Goal: Task Accomplishment & Management: Manage account settings

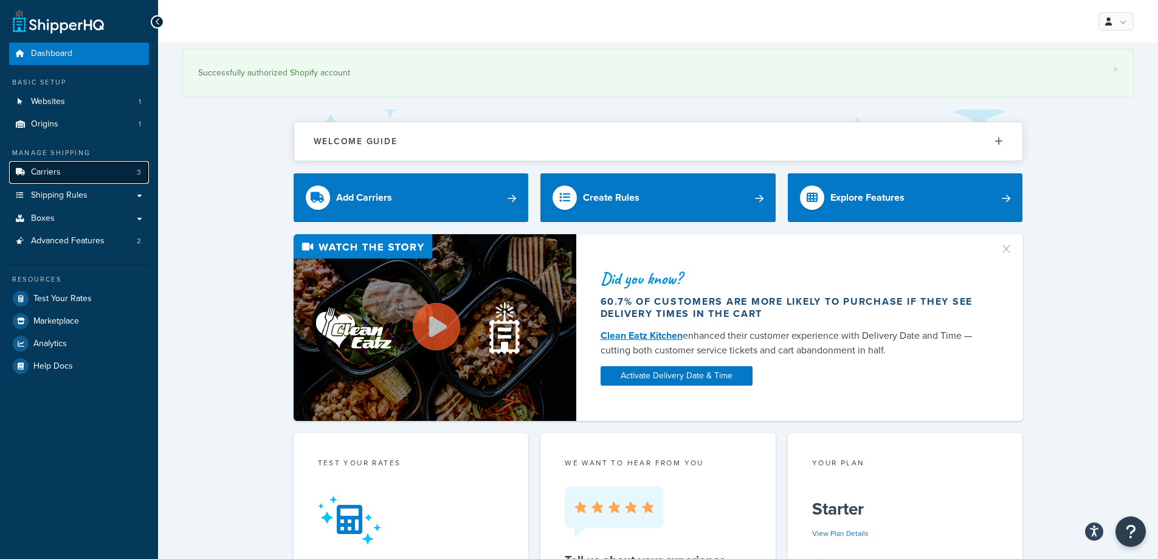
click at [57, 180] on link "Carriers 3" at bounding box center [79, 172] width 140 height 22
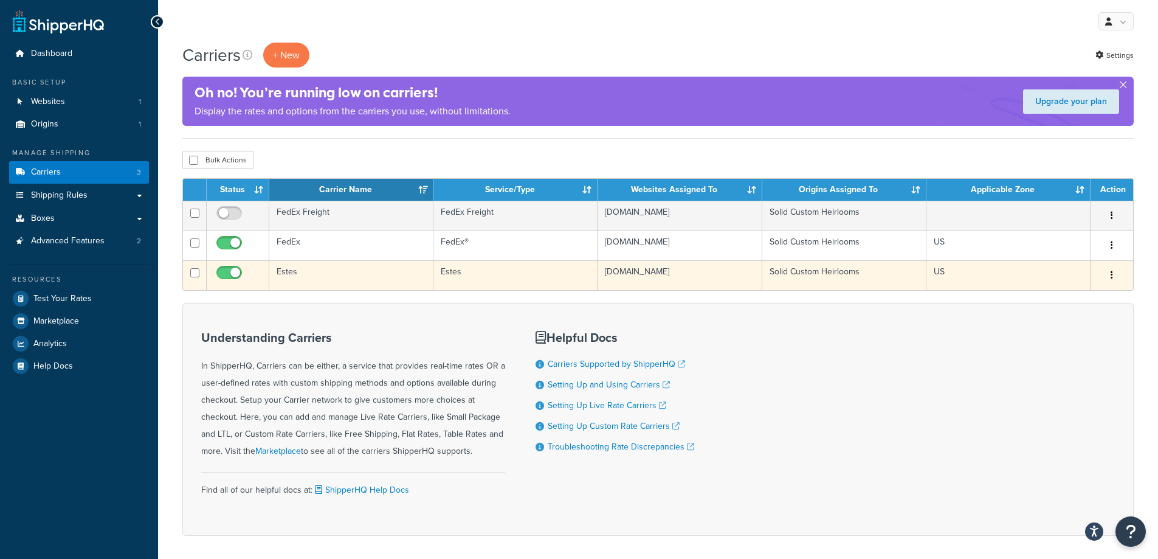
click at [1110, 279] on button "button" at bounding box center [1111, 275] width 17 height 19
click at [1086, 294] on link "Edit" at bounding box center [1063, 300] width 96 height 25
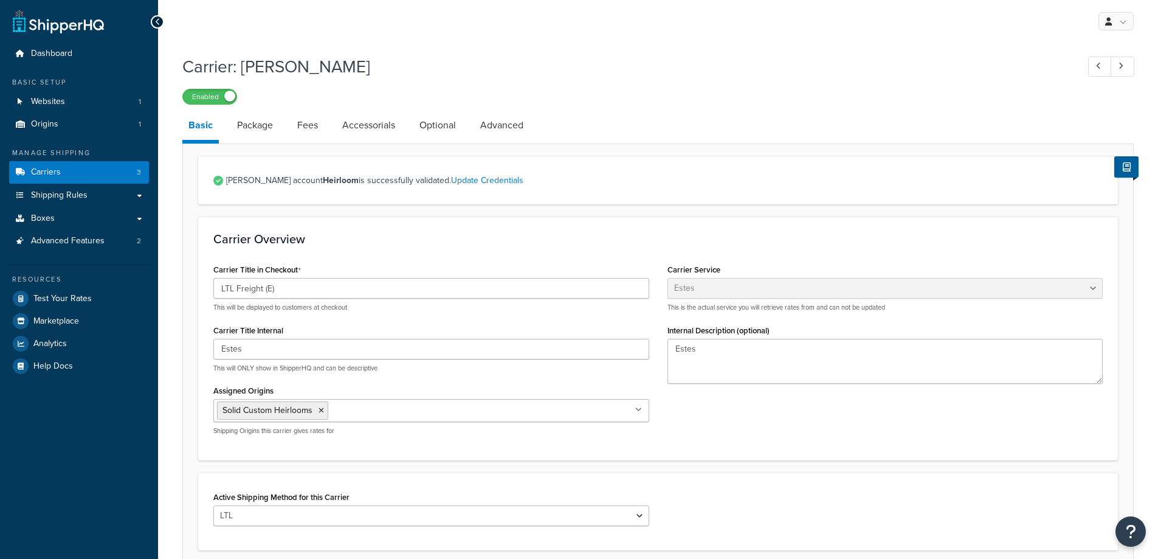
select select "estesFreight"
click at [247, 128] on link "Package" at bounding box center [255, 125] width 48 height 29
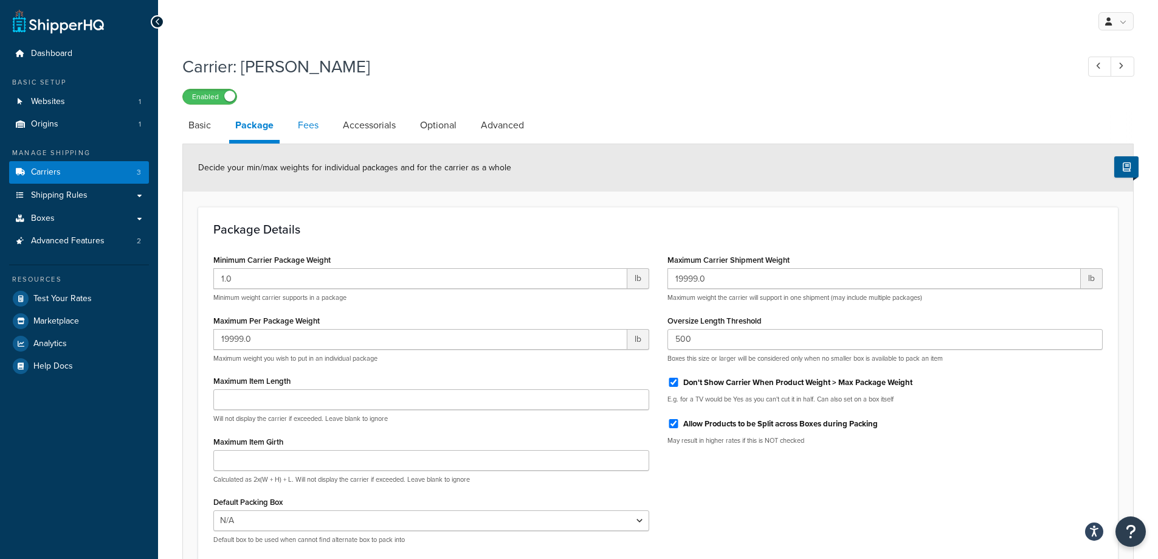
click at [304, 123] on link "Fees" at bounding box center [308, 125] width 33 height 29
select select "AFTER"
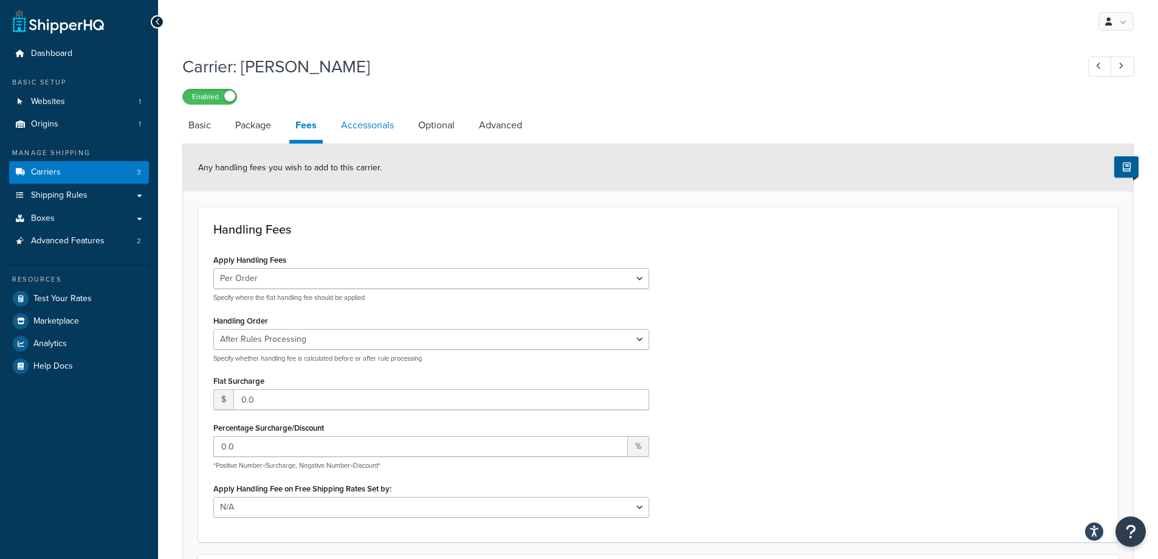
click at [372, 125] on link "Accessorials" at bounding box center [367, 125] width 65 height 29
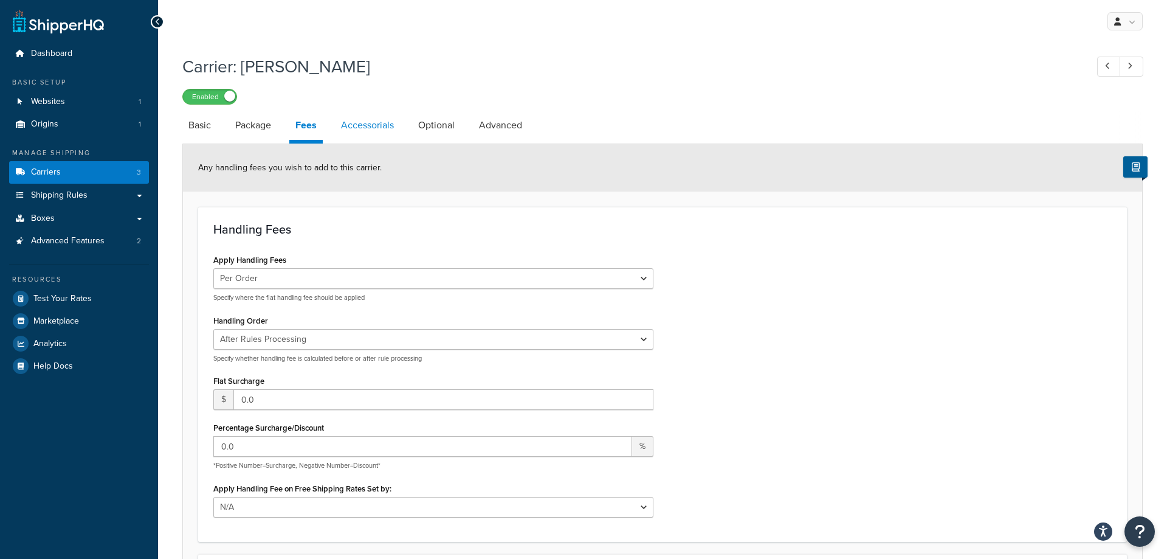
select select "residential"
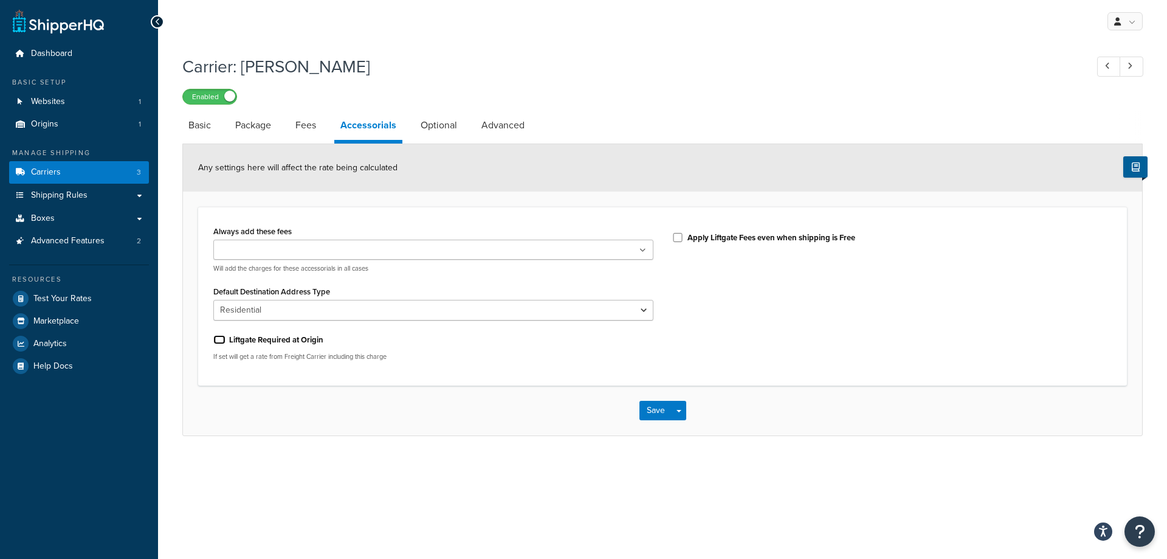
click at [220, 342] on input "Liftgate Required at Origin" at bounding box center [219, 339] width 12 height 9
checkbox input "true"
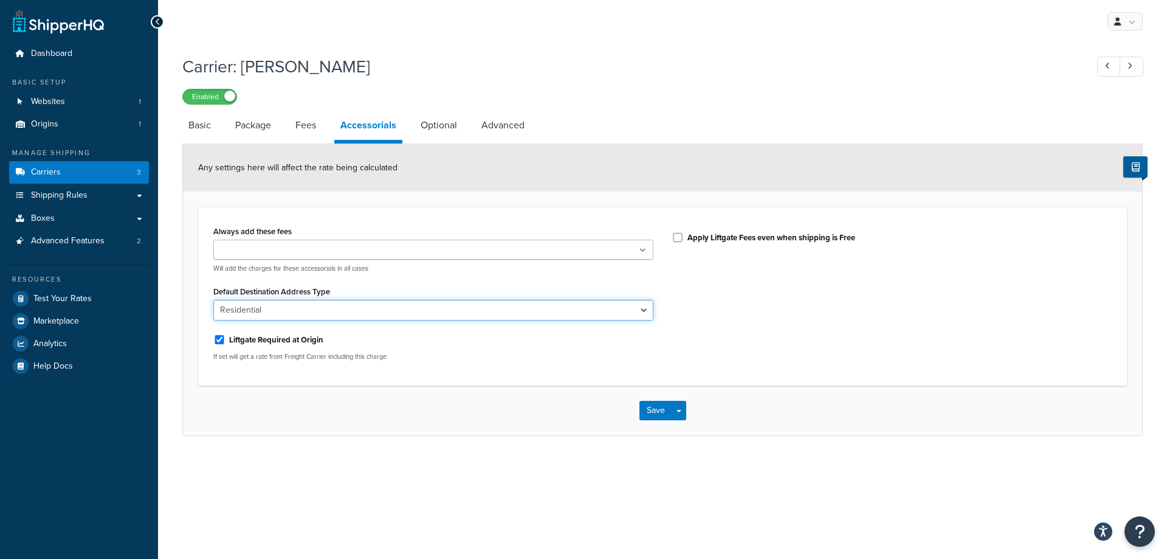
click at [646, 309] on select "Business Residential" at bounding box center [433, 310] width 440 height 21
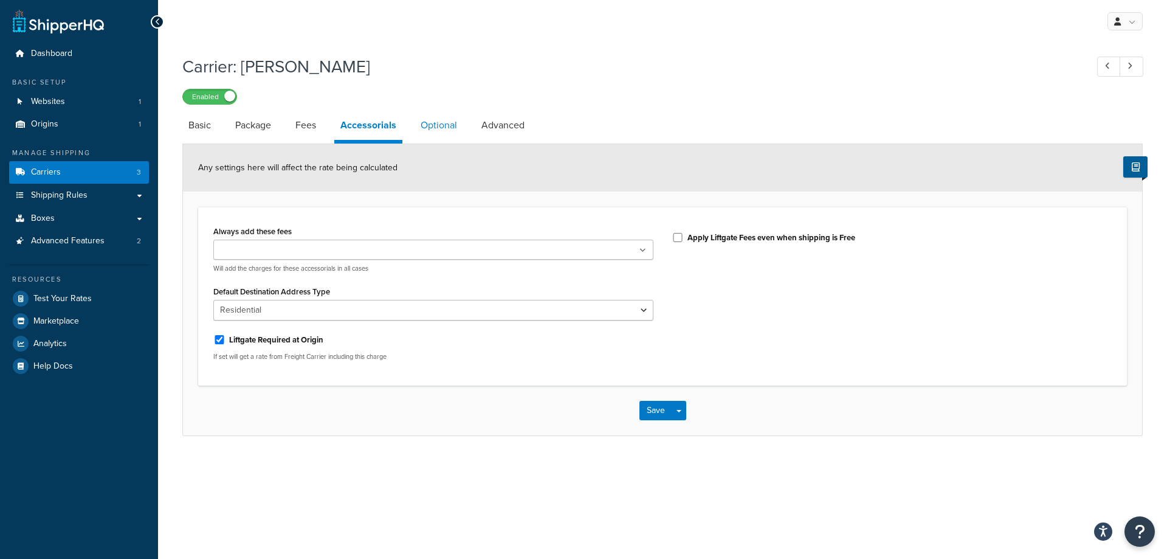
click at [451, 128] on link "Optional" at bounding box center [439, 125] width 49 height 29
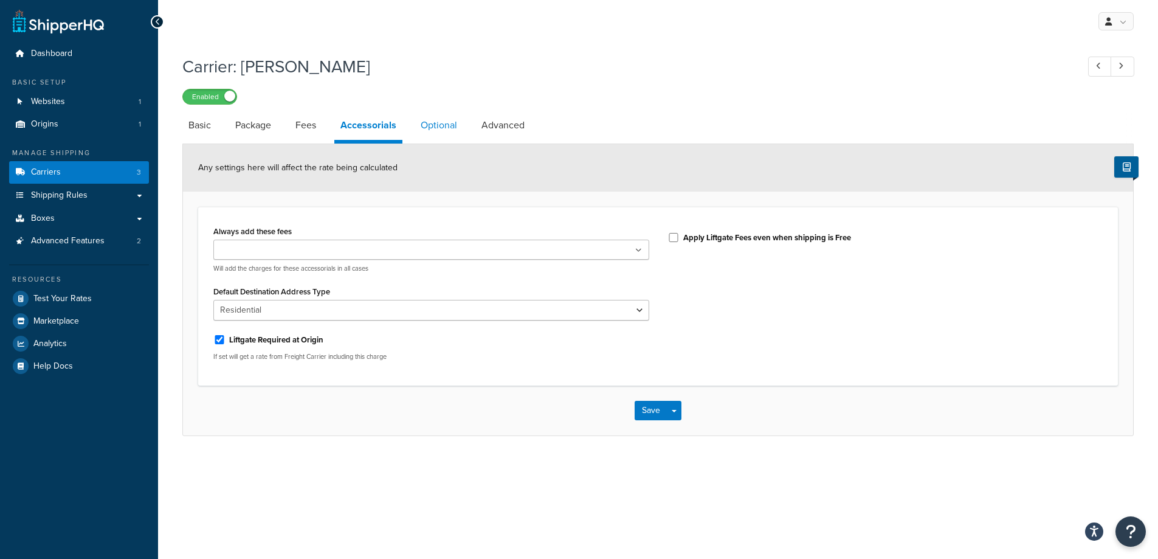
select select "55"
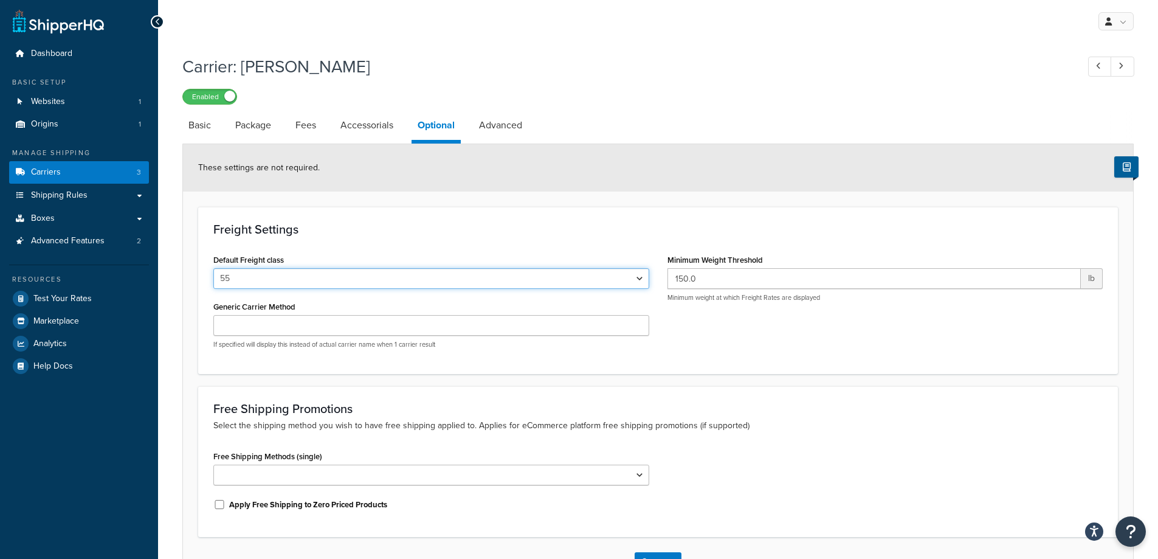
click at [636, 280] on select "50 55 60 65 70 77.5 85 92.5 100 110 125 150 175 200 250 300 400 500" at bounding box center [431, 278] width 436 height 21
click at [495, 129] on link "Advanced" at bounding box center [500, 125] width 55 height 29
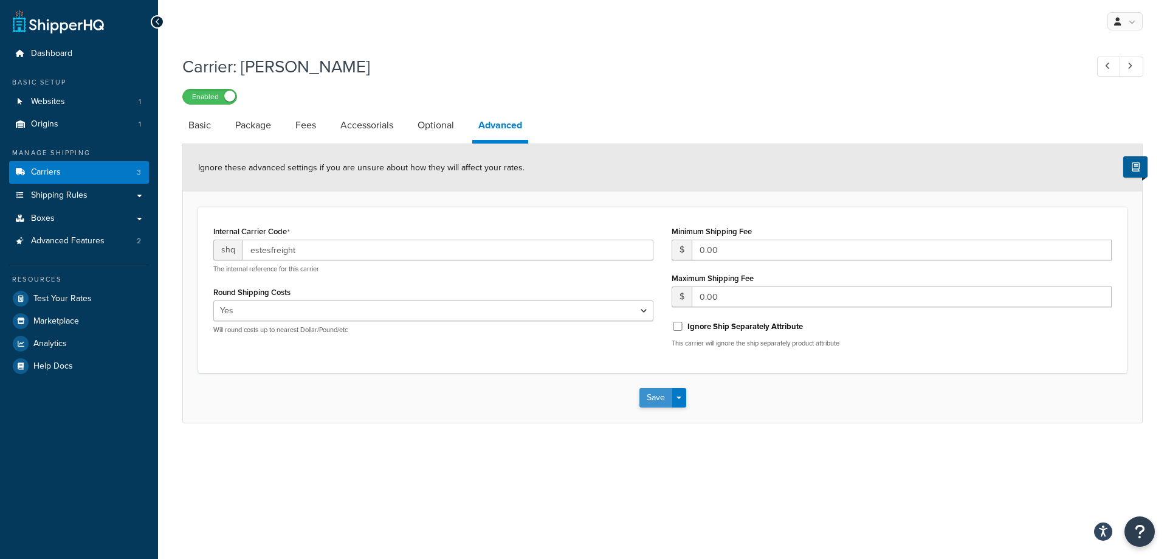
click at [643, 400] on button "Save" at bounding box center [656, 397] width 33 height 19
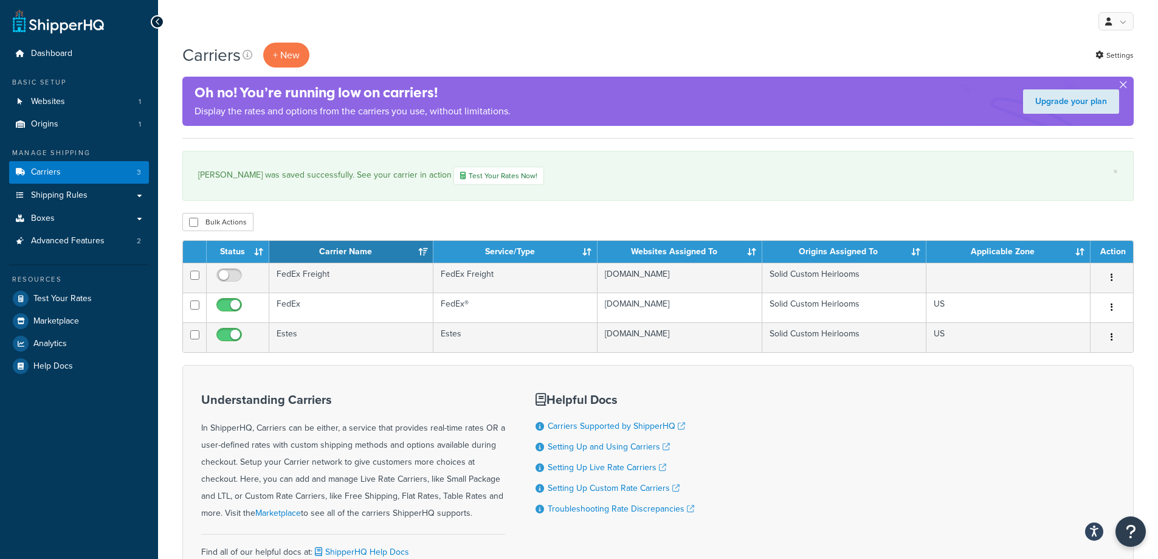
click at [1124, 88] on button "button" at bounding box center [1123, 87] width 3 height 3
